Goal: Task Accomplishment & Management: Use online tool/utility

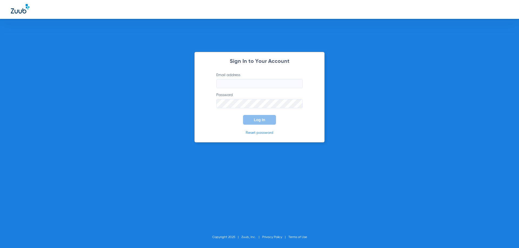
click at [226, 81] on input "Email address" at bounding box center [259, 83] width 86 height 9
type input "D"
type input "d"
click at [243, 115] on button "Log In" at bounding box center [259, 120] width 33 height 10
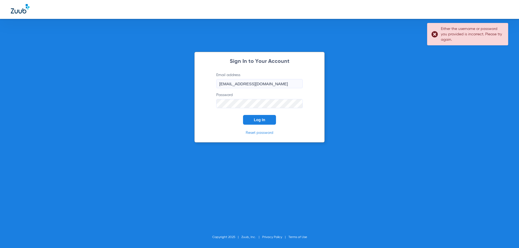
click at [208, 98] on div "Sign In to Your Account Email address [EMAIL_ADDRESS][DOMAIN_NAME] Password Log…" at bounding box center [259, 97] width 130 height 91
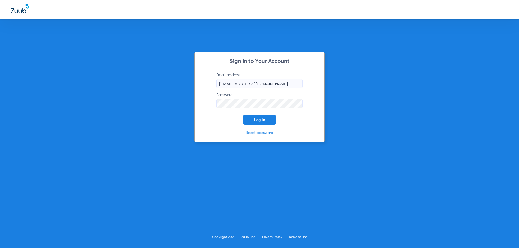
click at [243, 115] on button "Log In" at bounding box center [259, 120] width 33 height 10
click at [212, 105] on form "Email address [EMAIL_ADDRESS][DOMAIN_NAME] Password Log In" at bounding box center [259, 98] width 103 height 52
click at [243, 115] on button "Log In" at bounding box center [259, 120] width 33 height 10
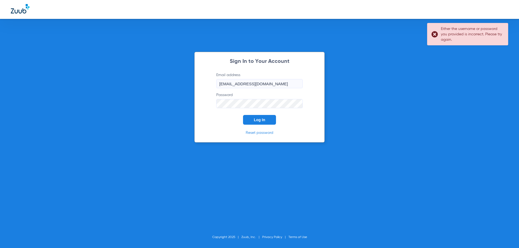
click at [215, 104] on form "Email address [EMAIL_ADDRESS][DOMAIN_NAME] Password Log In" at bounding box center [259, 98] width 103 height 52
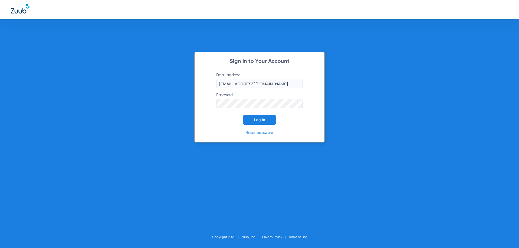
click at [243, 115] on button "Log In" at bounding box center [259, 120] width 33 height 10
click at [211, 104] on form "Email address [EMAIL_ADDRESS][DOMAIN_NAME] Password Log In" at bounding box center [259, 98] width 103 height 52
click at [237, 83] on input "[EMAIL_ADDRESS][DOMAIN_NAME]" at bounding box center [259, 83] width 86 height 9
type input "[EMAIL_ADDRESS][DOMAIN_NAME]"
click at [243, 115] on button "Log In" at bounding box center [259, 120] width 33 height 10
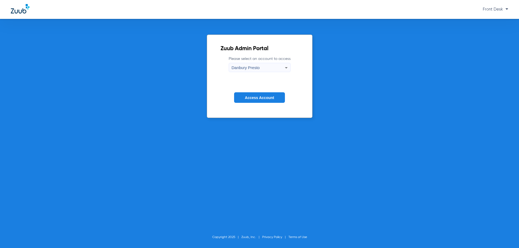
click at [254, 98] on span "Access Account" at bounding box center [259, 98] width 29 height 4
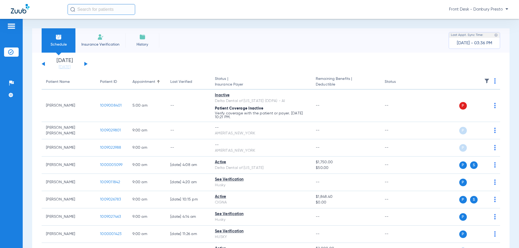
click at [86, 62] on div "[DATE] [DATE] [DATE] [DATE] [DATE] [DATE] [DATE] [DATE] [DATE] [DATE] [DATE] [D…" at bounding box center [65, 64] width 46 height 12
click at [84, 62] on div "[DATE] [DATE] [DATE] [DATE] [DATE] [DATE] [DATE] [DATE] [DATE] [DATE] [DATE] [D…" at bounding box center [65, 64] width 46 height 12
click at [95, 62] on app-single-date-navigator "[DATE] [DATE] [DATE] [DATE] [DATE] [DATE] [DATE] [DATE] [DATE] [DATE] [DATE] [D…" at bounding box center [271, 64] width 458 height 12
click at [87, 64] on button at bounding box center [85, 64] width 3 height 4
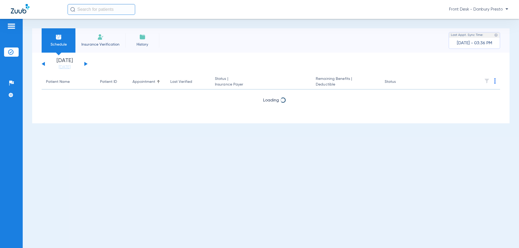
click at [121, 66] on app-single-date-navigator "[DATE] [DATE] [DATE] [DATE] [DATE] [DATE] [DATE] [DATE] [DATE] [DATE] [DATE] [D…" at bounding box center [271, 64] width 458 height 12
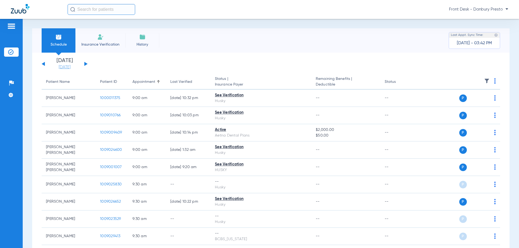
click at [64, 65] on link "[DATE]" at bounding box center [64, 67] width 32 height 5
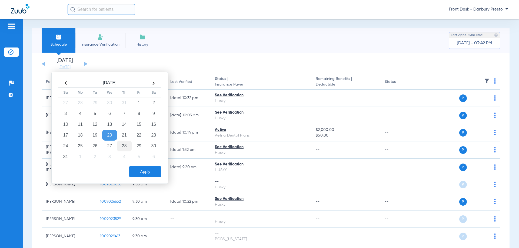
click at [127, 145] on td "28" at bounding box center [124, 146] width 15 height 11
click at [138, 170] on button "Apply" at bounding box center [145, 171] width 32 height 11
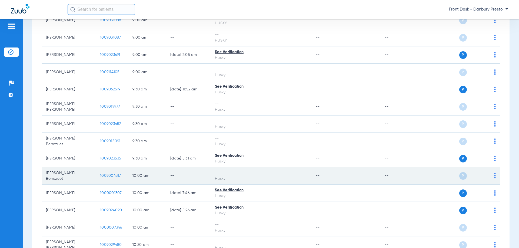
scroll to position [81, 0]
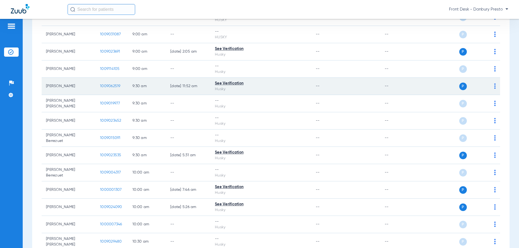
click at [490, 86] on div "P S" at bounding box center [456, 87] width 79 height 8
click at [494, 85] on img at bounding box center [495, 85] width 2 height 5
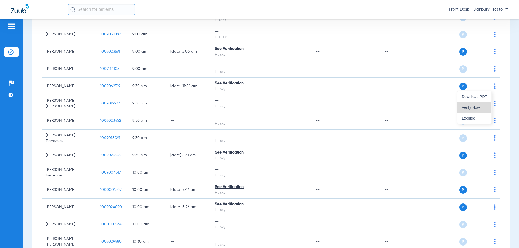
click at [474, 106] on span "Verify Now" at bounding box center [473, 108] width 25 height 4
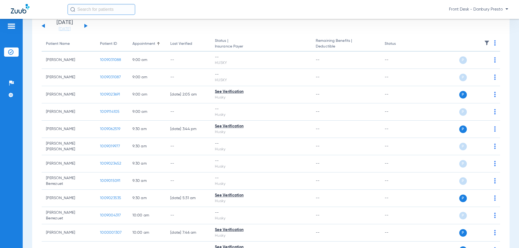
scroll to position [0, 0]
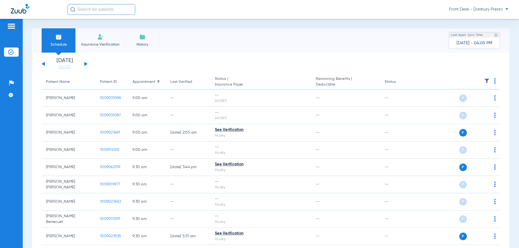
click at [62, 40] on li "Schedule" at bounding box center [59, 40] width 34 height 24
click at [63, 61] on li "[DATE]" at bounding box center [64, 64] width 32 height 12
click at [61, 38] on img at bounding box center [58, 37] width 6 height 6
click at [146, 61] on app-single-date-navigator "[DATE] [DATE] [DATE] [DATE] [DATE] [DATE] [DATE] [DATE] [DATE] [DATE] [DATE] [D…" at bounding box center [271, 64] width 458 height 12
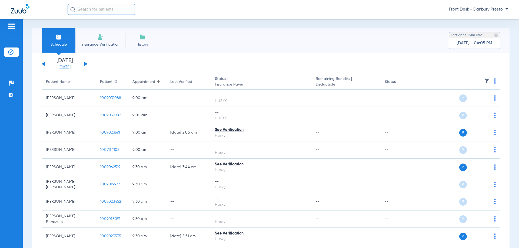
click at [66, 67] on link "[DATE]" at bounding box center [64, 67] width 32 height 5
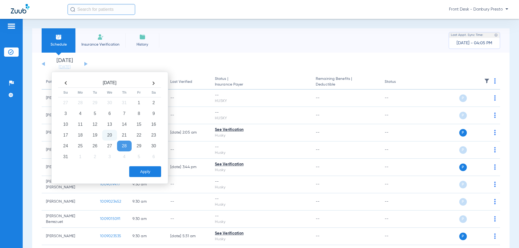
click at [112, 135] on td "20" at bounding box center [109, 135] width 15 height 11
click at [143, 172] on button "Apply" at bounding box center [145, 171] width 32 height 11
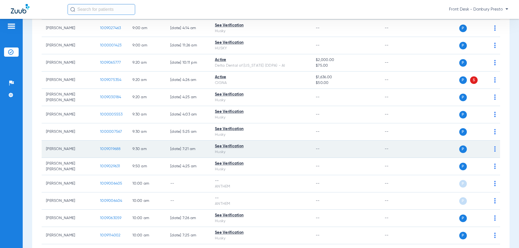
scroll to position [189, 0]
